Goal: Navigation & Orientation: Find specific page/section

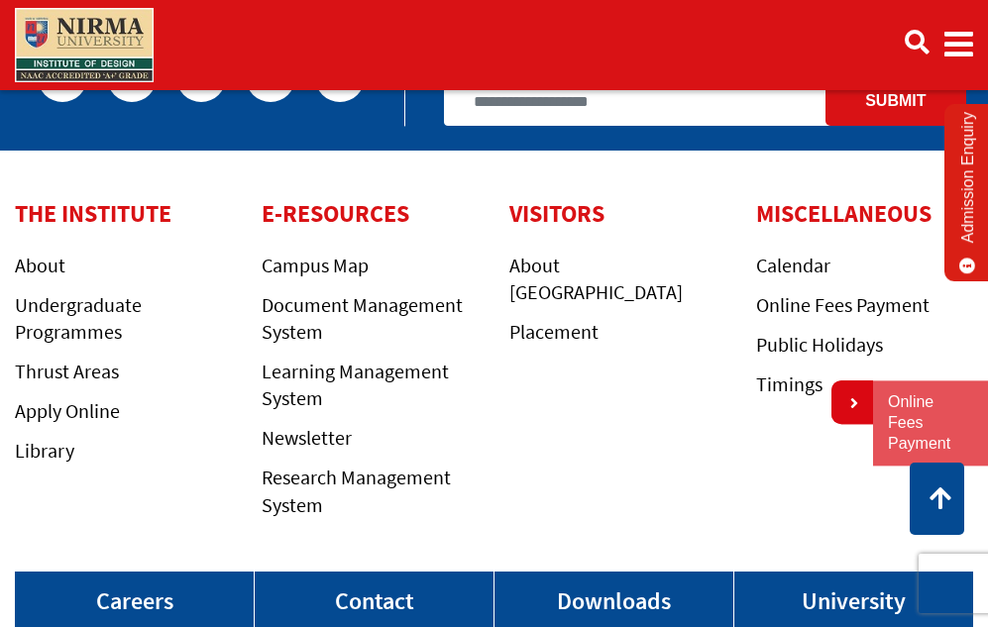
scroll to position [4458, 0]
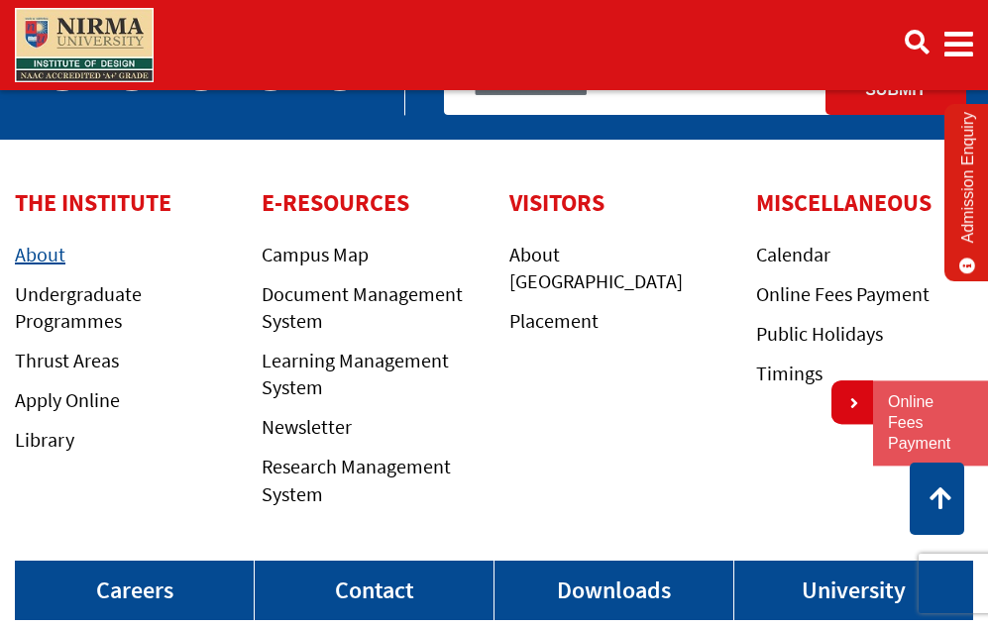
click at [30, 249] on link "About" at bounding box center [40, 254] width 51 height 25
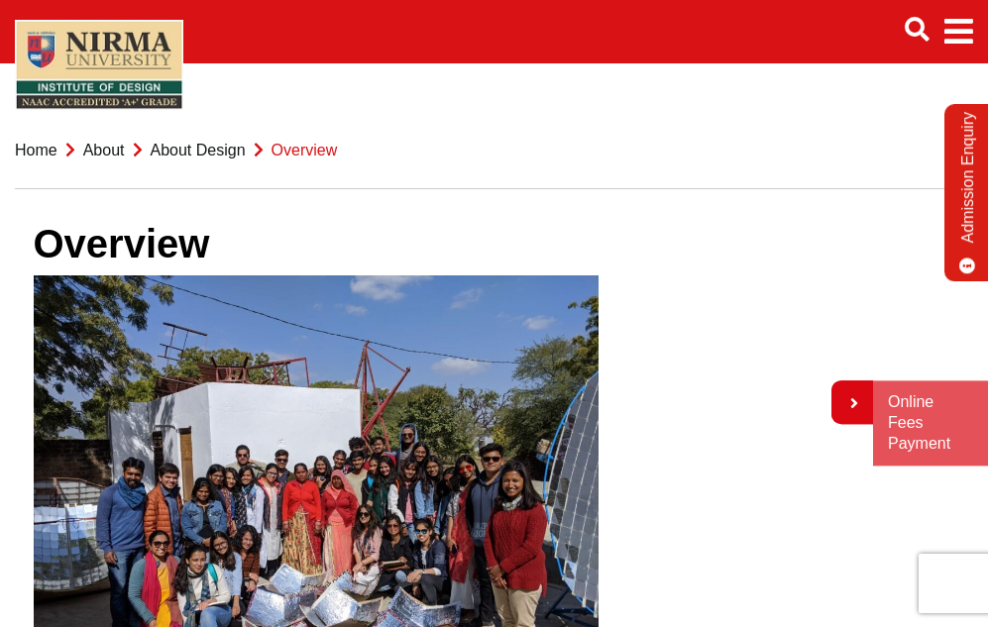
click at [39, 146] on link "Home" at bounding box center [36, 150] width 43 height 17
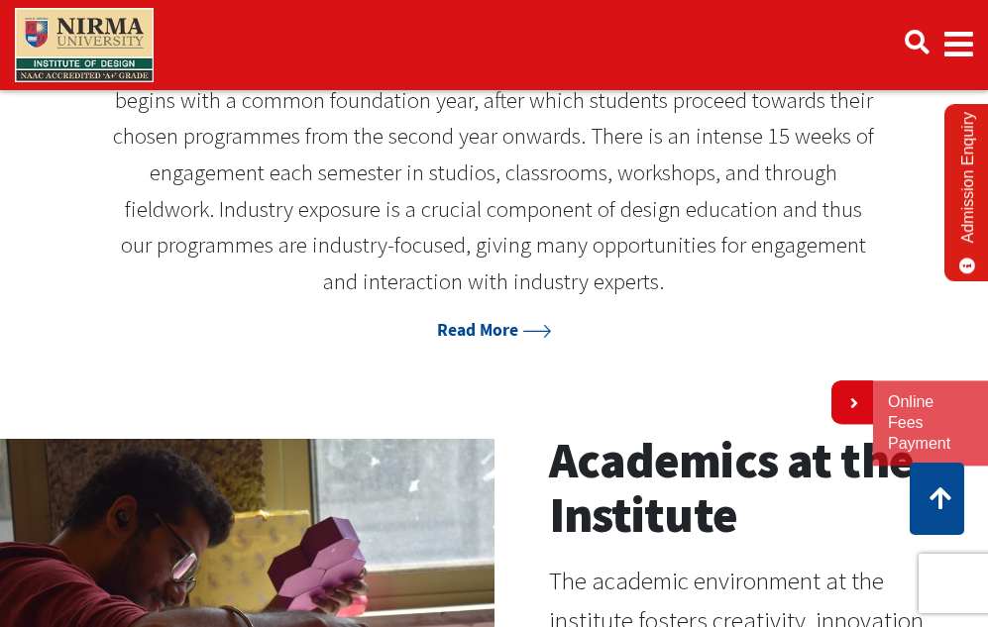
scroll to position [892, 0]
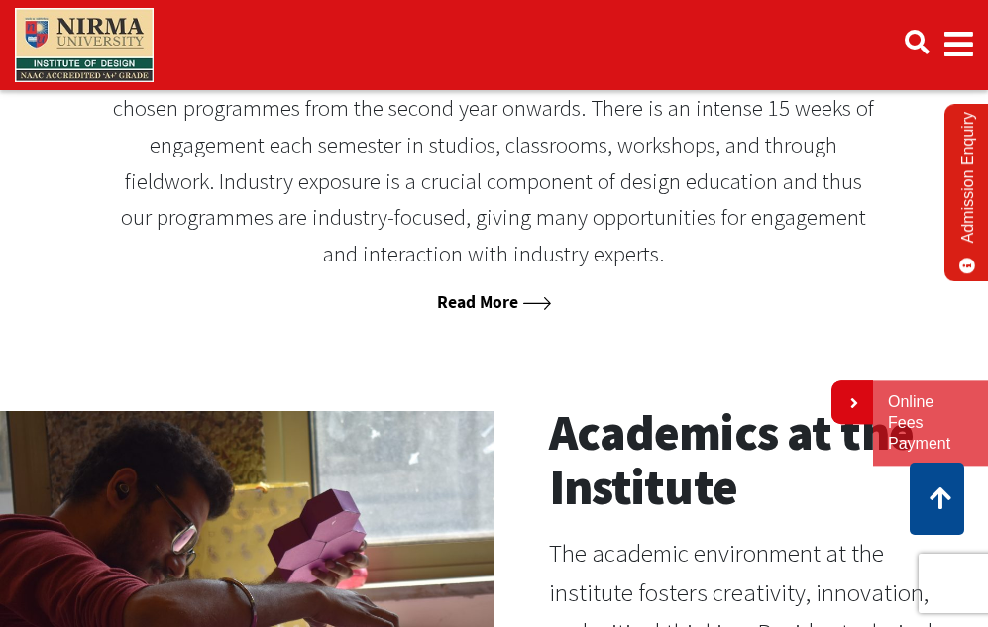
click at [492, 297] on link "Read More" at bounding box center [493, 302] width 113 height 22
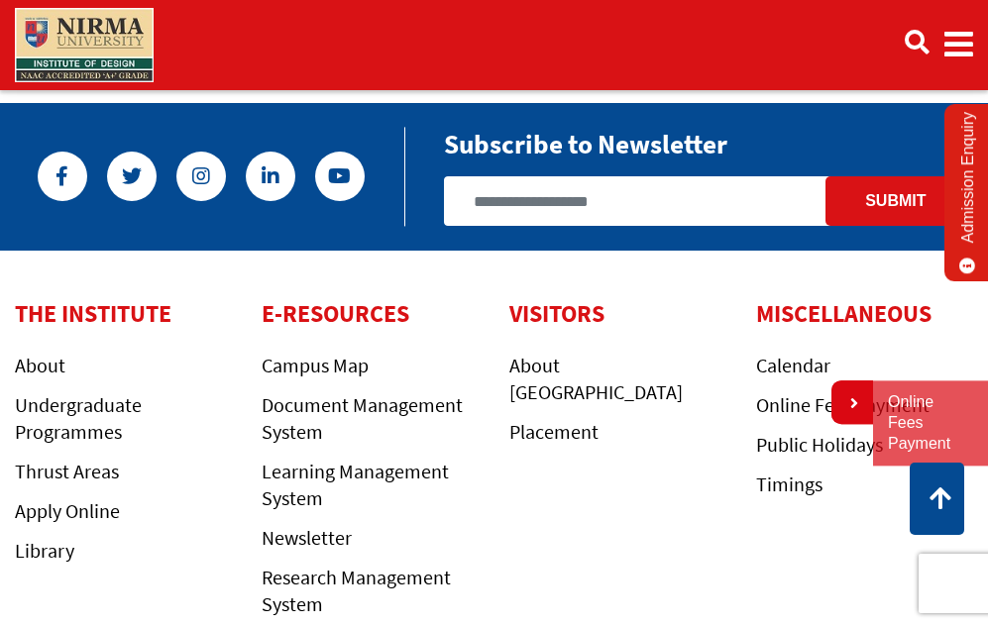
scroll to position [3934, 0]
